Goal: Navigation & Orientation: Find specific page/section

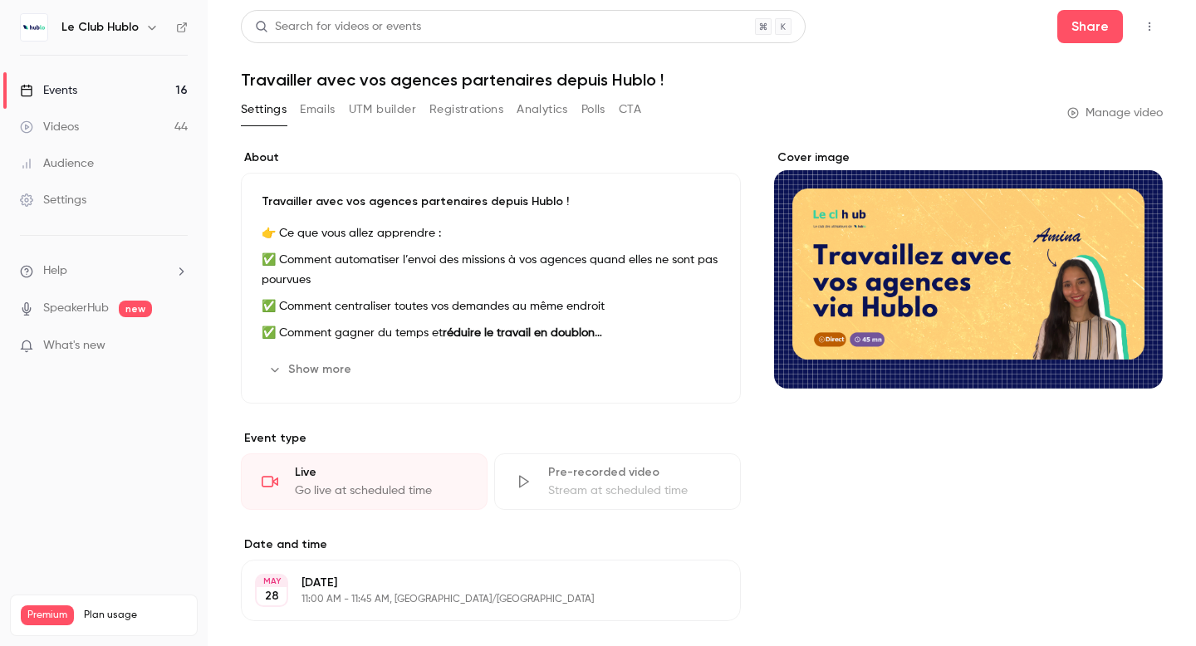
click at [125, 94] on link "Events 16" at bounding box center [104, 90] width 208 height 37
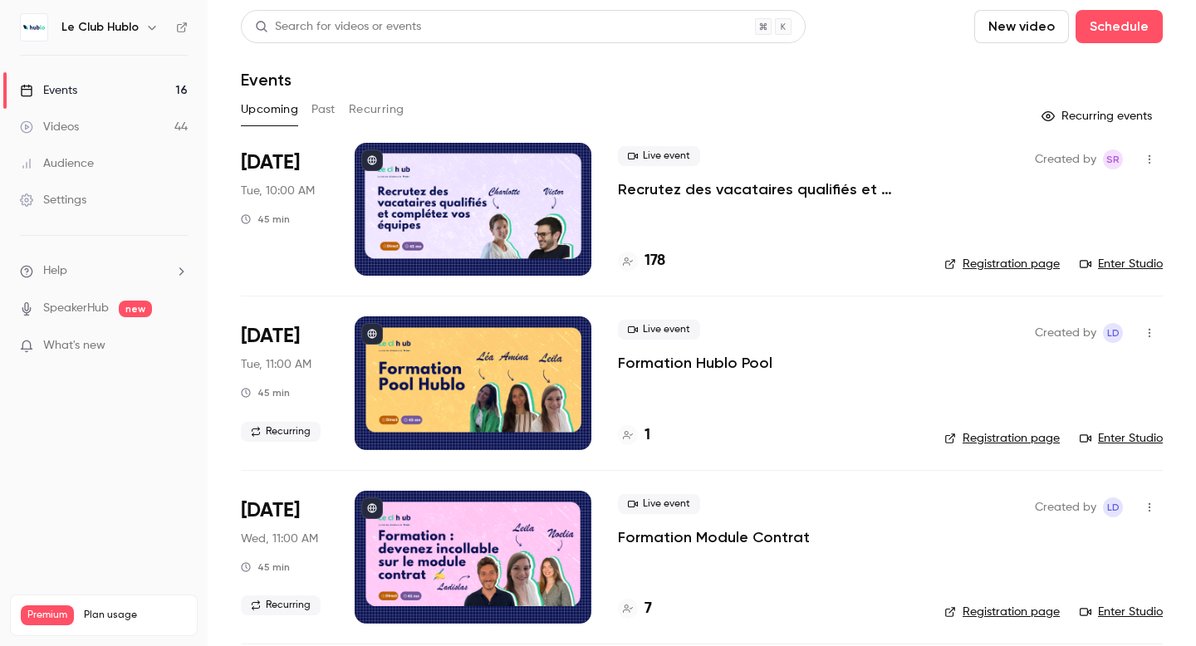
click at [496, 369] on div at bounding box center [473, 382] width 237 height 133
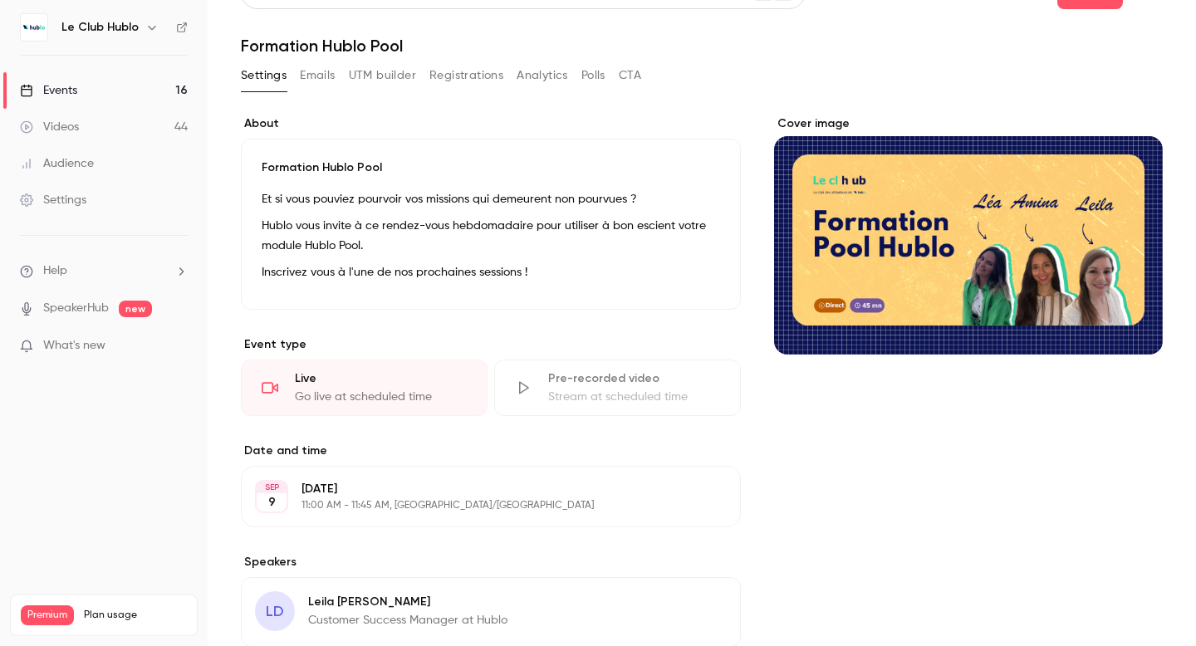
scroll to position [213, 0]
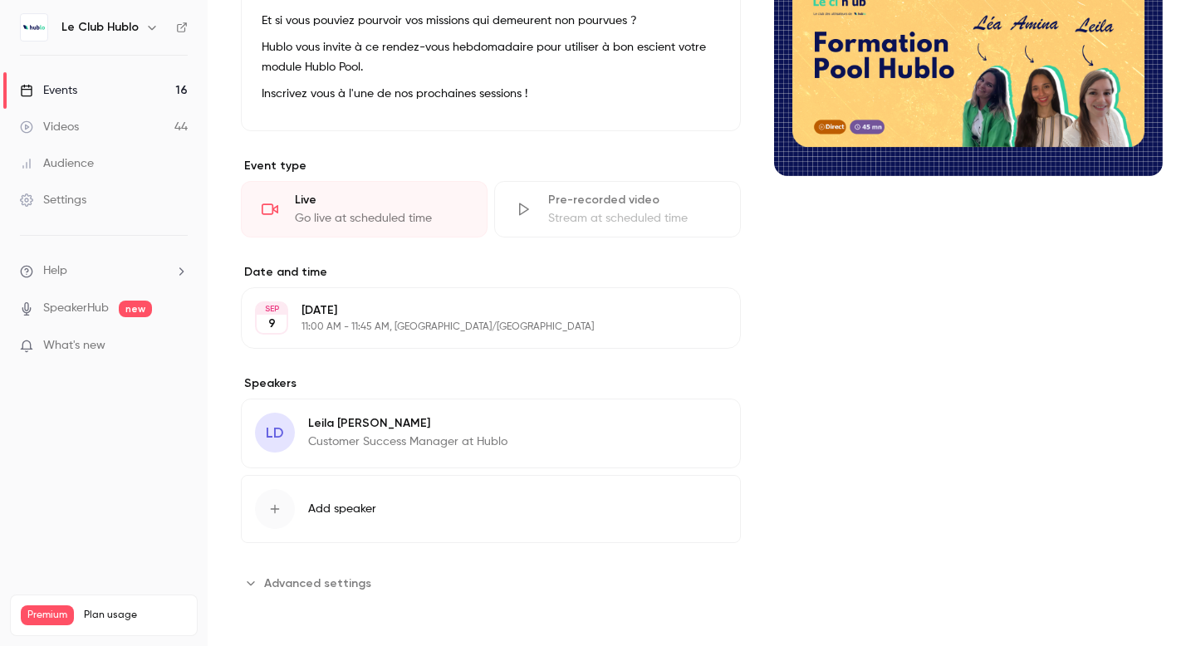
click at [396, 222] on div "Go live at scheduled time" at bounding box center [381, 218] width 172 height 17
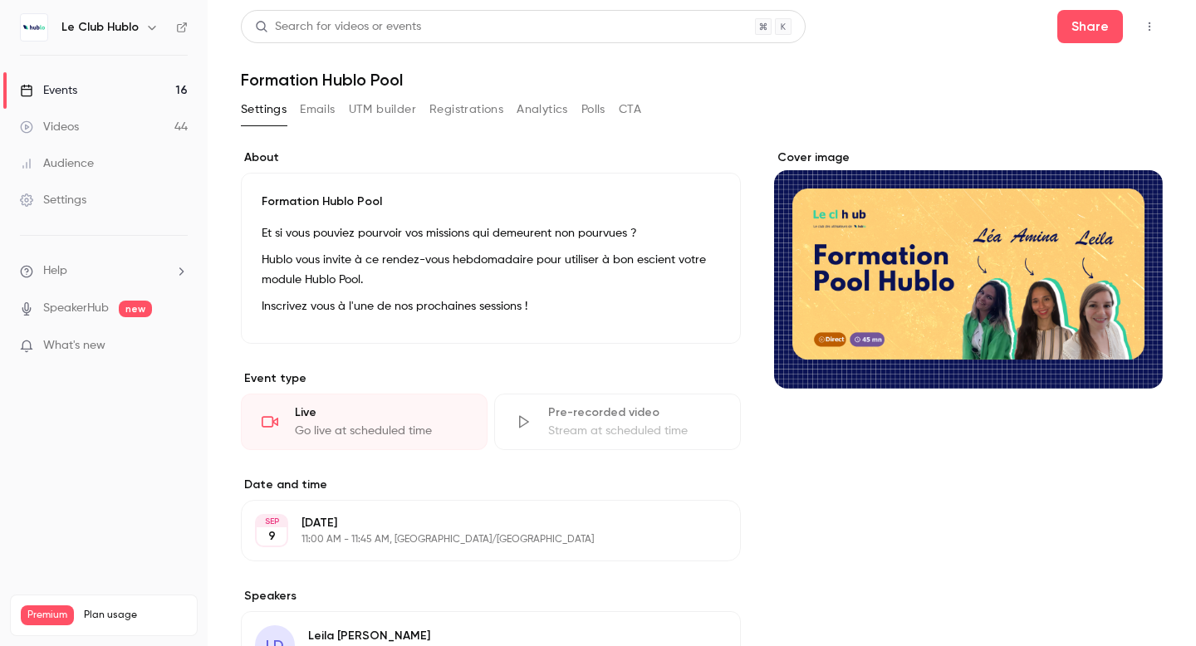
click at [383, 414] on div "Live" at bounding box center [381, 412] width 172 height 17
click at [1142, 21] on icon "button" at bounding box center [1148, 27] width 13 height 12
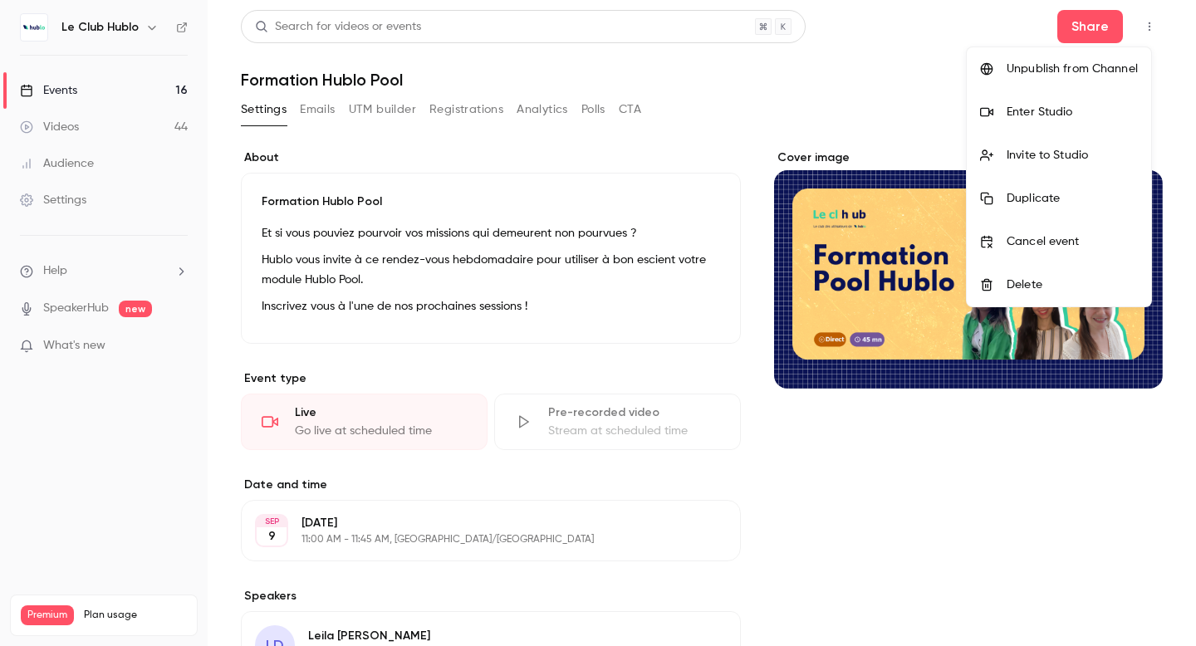
click at [1062, 107] on div "Enter Studio" at bounding box center [1071, 112] width 131 height 17
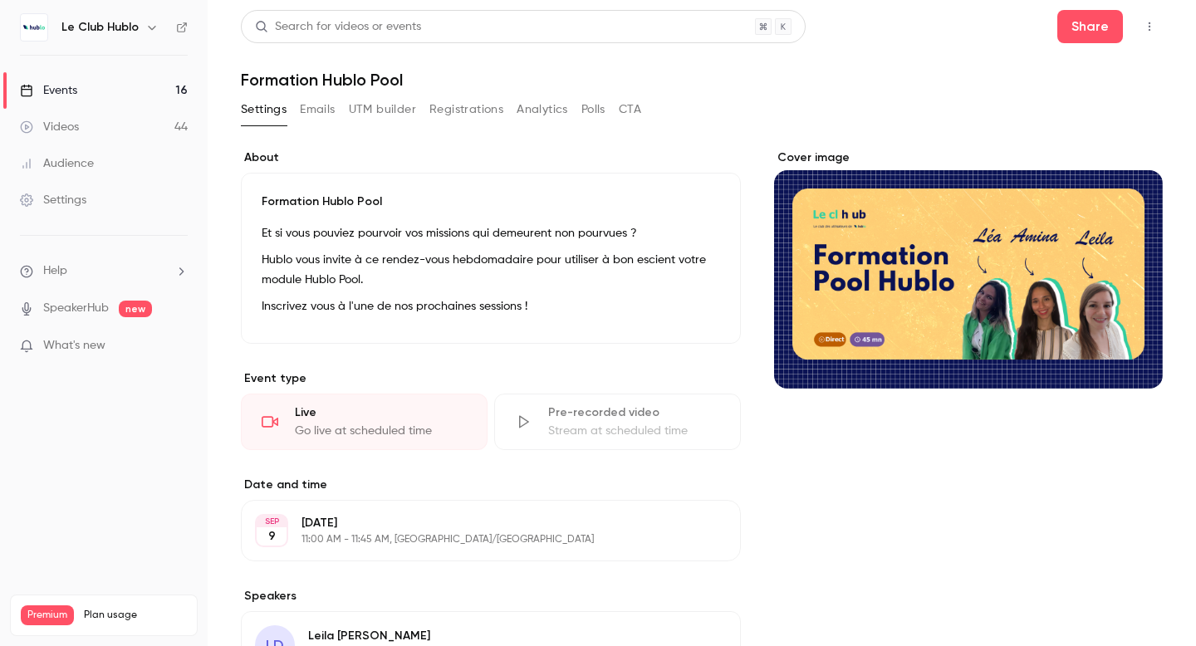
click at [336, 111] on div "Settings Emails UTM builder Registrations Analytics Polls CTA" at bounding box center [441, 109] width 400 height 27
click at [129, 92] on link "Events 16" at bounding box center [104, 90] width 208 height 37
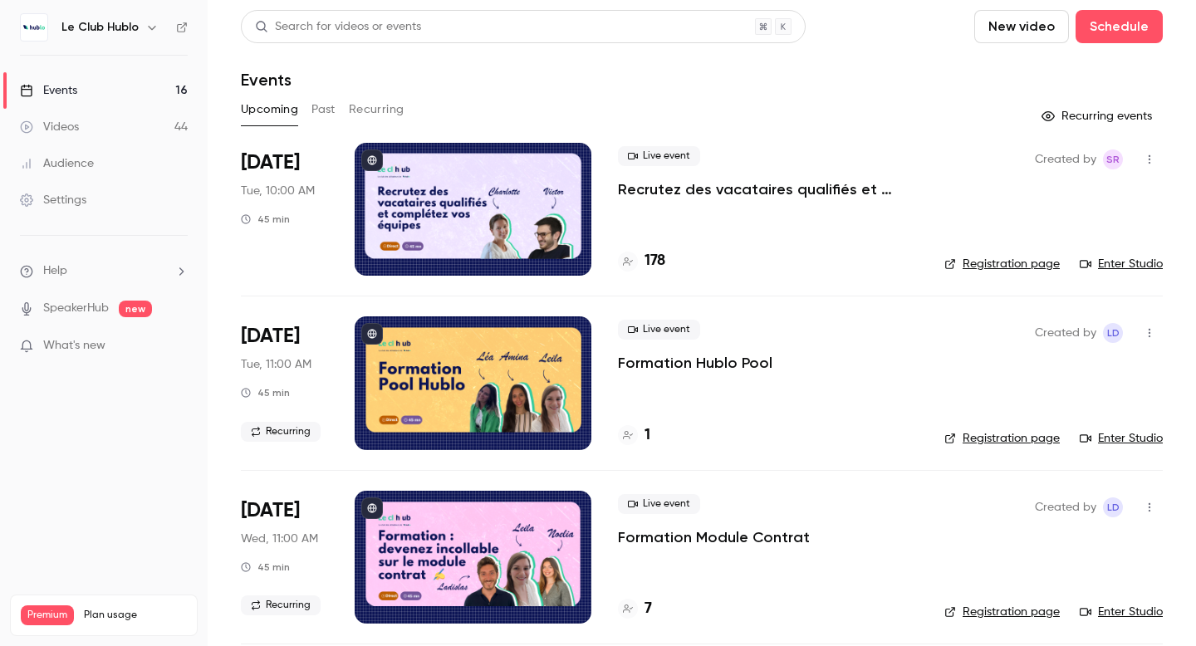
click at [331, 108] on button "Past" at bounding box center [323, 109] width 24 height 27
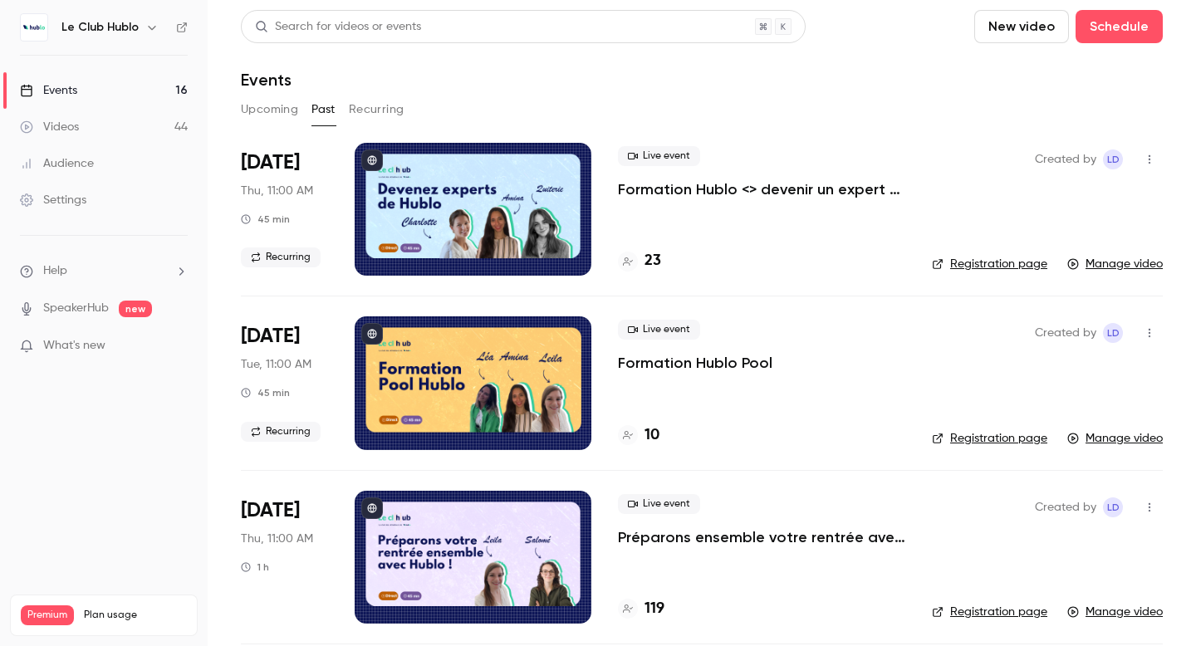
click at [444, 384] on div at bounding box center [473, 382] width 237 height 133
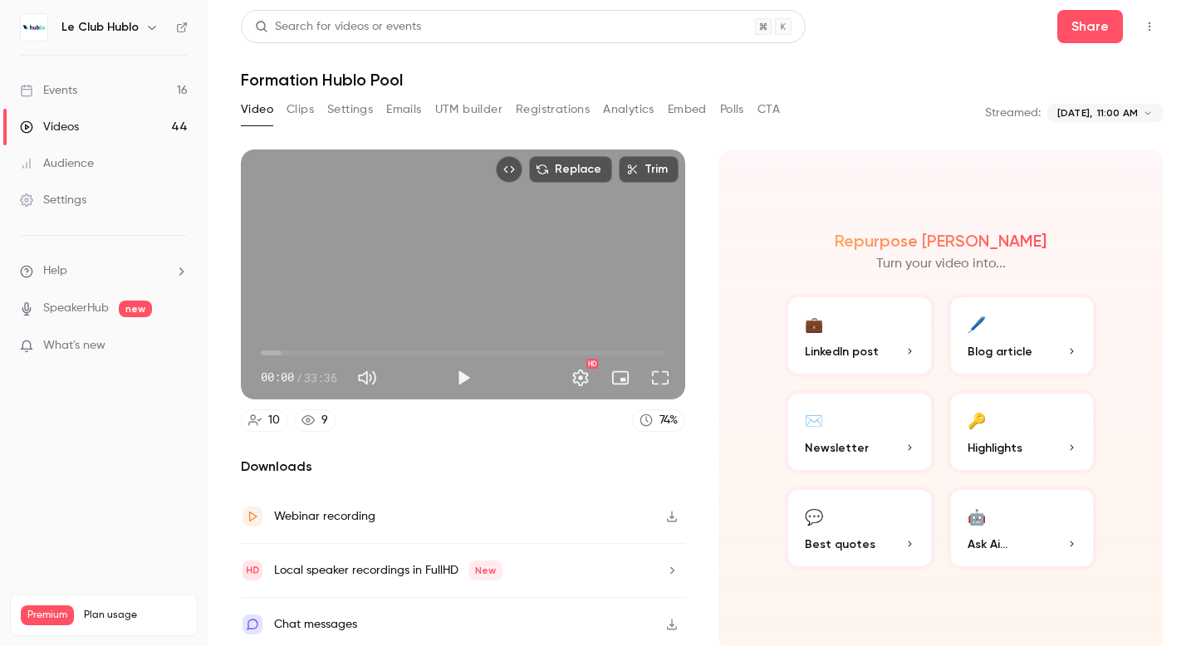
scroll to position [1, 0]
click at [456, 252] on div "Replace Trim 00:00 00:00 / 33:36 HD" at bounding box center [463, 274] width 444 height 250
click at [328, 345] on span "00:03" at bounding box center [463, 352] width 404 height 27
click at [480, 345] on span "18:30" at bounding box center [463, 352] width 404 height 27
click at [595, 345] on span "18:31" at bounding box center [463, 352] width 404 height 27
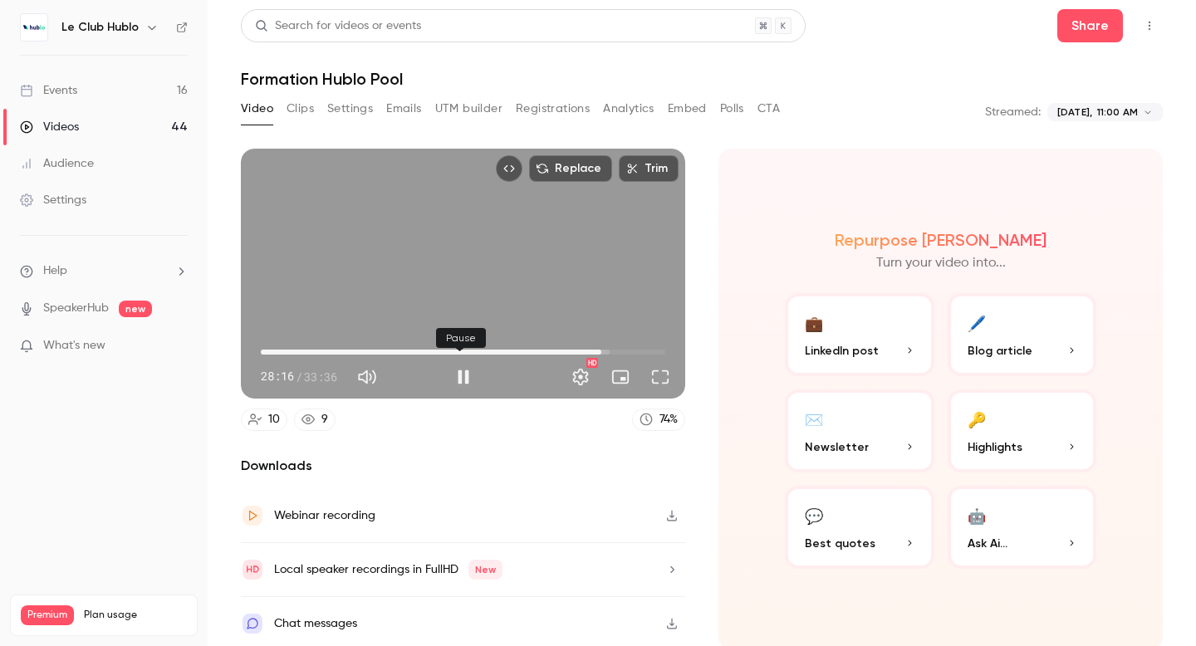
click at [460, 370] on button "Pause" at bounding box center [463, 376] width 33 height 33
click at [272, 348] on span "28:16" at bounding box center [463, 352] width 404 height 27
type input "****"
click at [136, 91] on link "Events 16" at bounding box center [104, 90] width 208 height 37
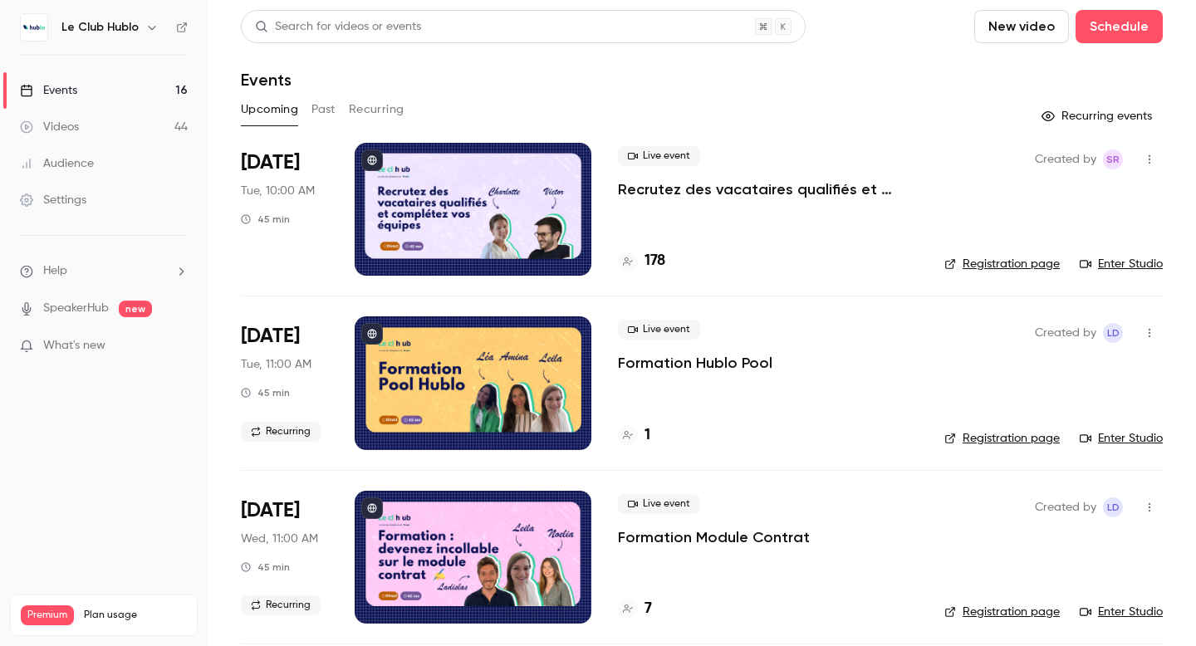
click at [634, 434] on div at bounding box center [628, 435] width 20 height 20
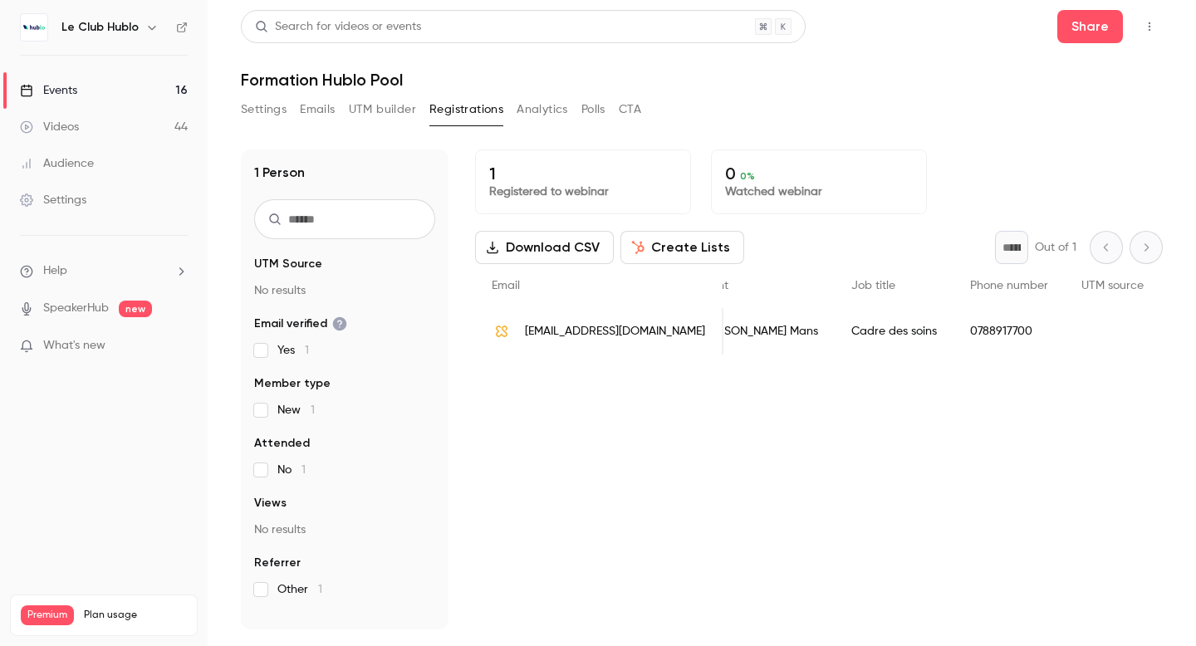
scroll to position [0, 577]
click at [139, 90] on link "Events 16" at bounding box center [104, 90] width 208 height 37
